Goal: Task Accomplishment & Management: Manage account settings

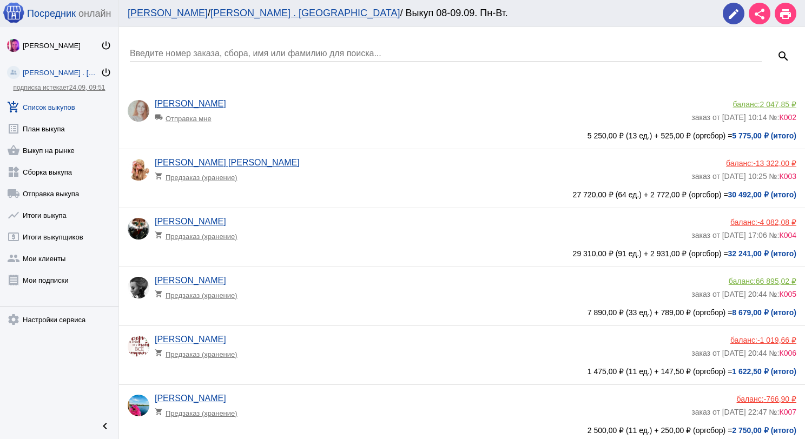
click at [67, 108] on link "add_shopping_cart Список выкупов" at bounding box center [59, 105] width 118 height 22
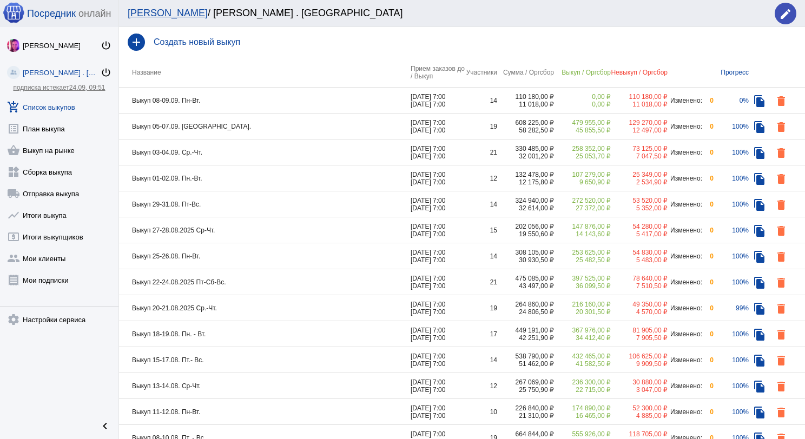
click at [272, 137] on td "Выкуп 05-07.09. [GEOGRAPHIC_DATA]." at bounding box center [265, 127] width 292 height 26
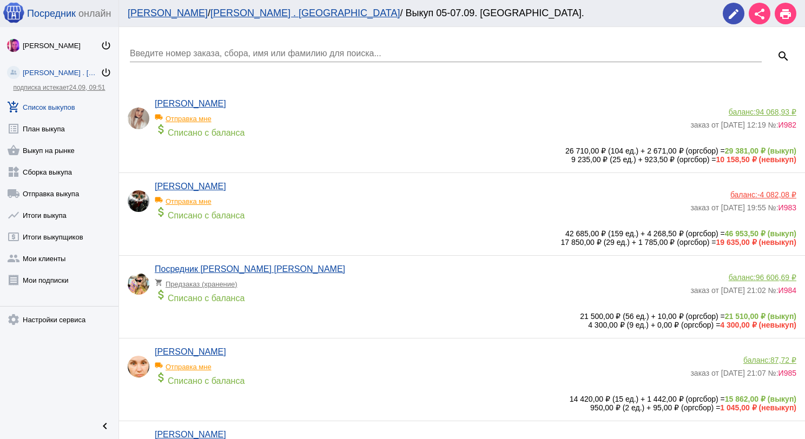
click at [254, 57] on input "Введите номер заказа, сбора, имя или фамилию для поиска..." at bounding box center [446, 54] width 632 height 10
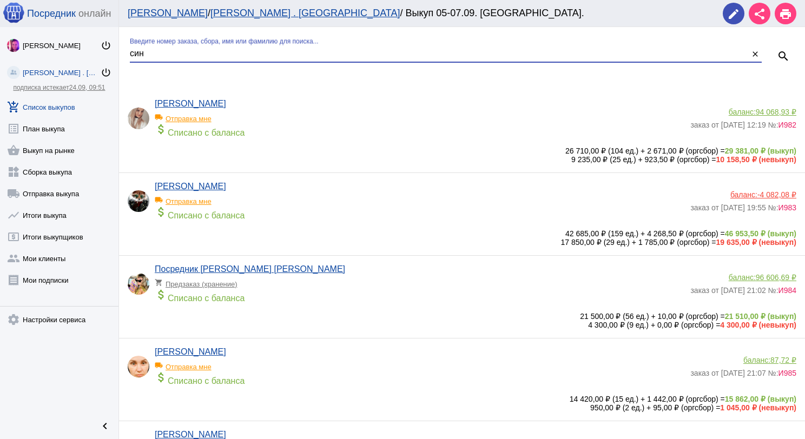
type input "син"
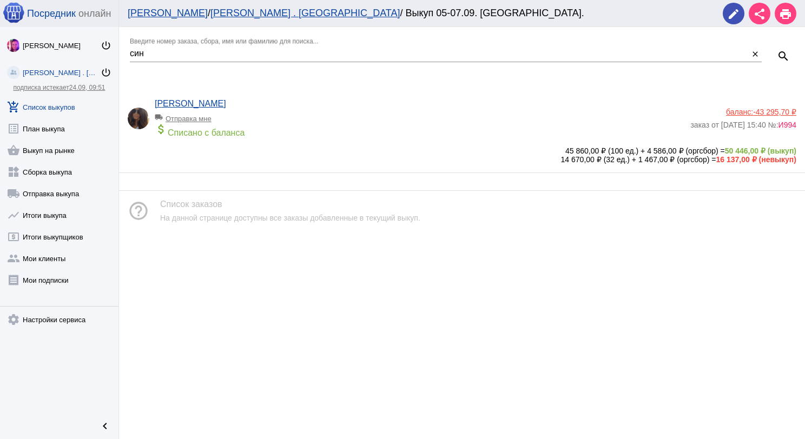
click at [781, 113] on span "-43 295,70 ₽" at bounding box center [774, 112] width 43 height 9
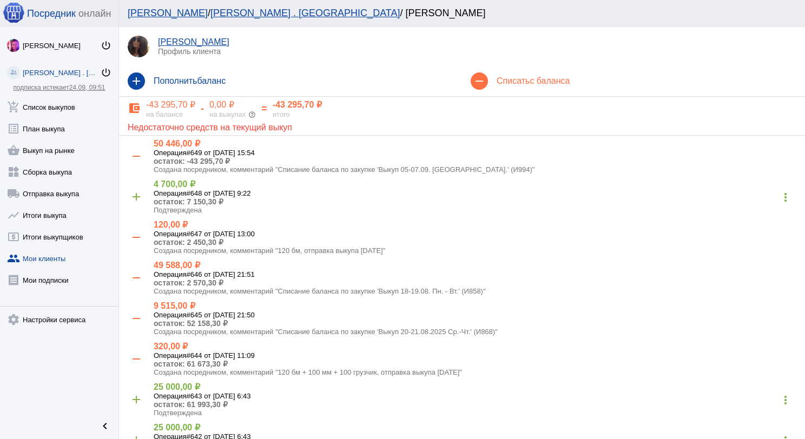
click at [137, 80] on mat-icon "add" at bounding box center [136, 81] width 17 height 17
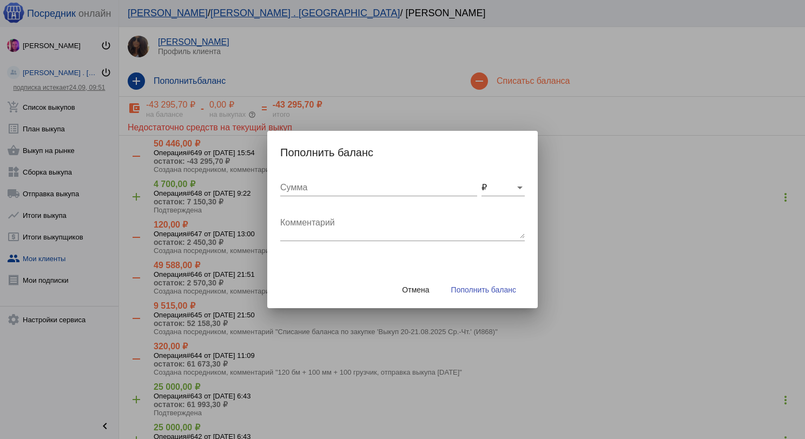
click at [288, 181] on div "Сумма" at bounding box center [378, 184] width 197 height 24
type input "46000"
click at [305, 222] on textarea "Комментарий" at bounding box center [402, 228] width 245 height 22
type textarea "Конверт"
click at [468, 289] on span "Пополнить баланс" at bounding box center [483, 290] width 65 height 9
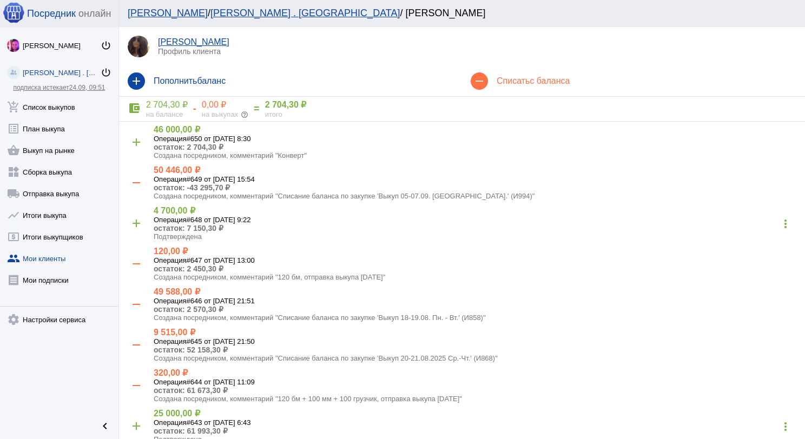
click at [503, 80] on h4 "Списать с баланса" at bounding box center [647, 81] width 300 height 10
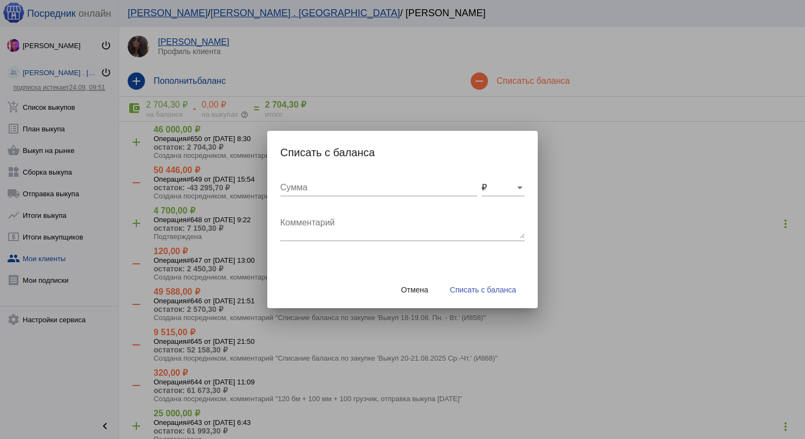
click at [307, 219] on textarea "Комментарий" at bounding box center [402, 228] width 245 height 22
type textarea "240 (2бм) + 100 грузчик, отправка выкупа [DATE]"
click at [314, 189] on input "Сумма" at bounding box center [378, 188] width 197 height 10
type input "2"
type input "340"
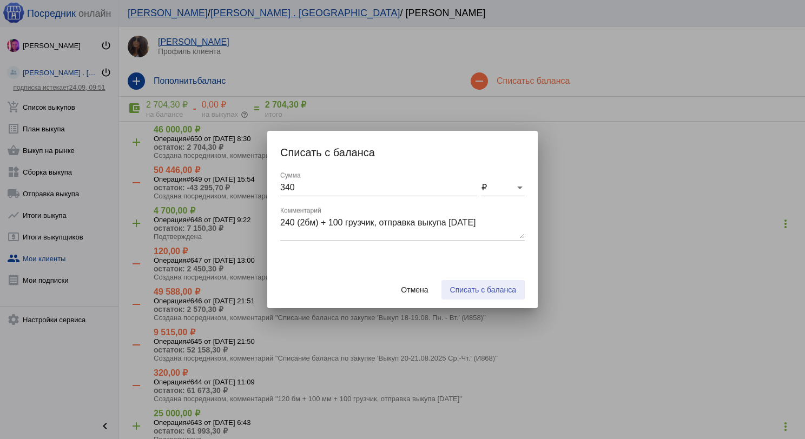
click at [469, 285] on button "Списать с баланса" at bounding box center [483, 289] width 83 height 19
